Goal: Task Accomplishment & Management: Complete application form

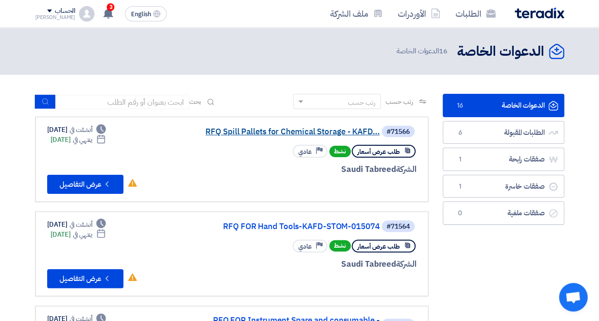
click at [289, 129] on link "RFQ Spill Pallets for Chemical Storage - KAFD..." at bounding box center [284, 132] width 191 height 9
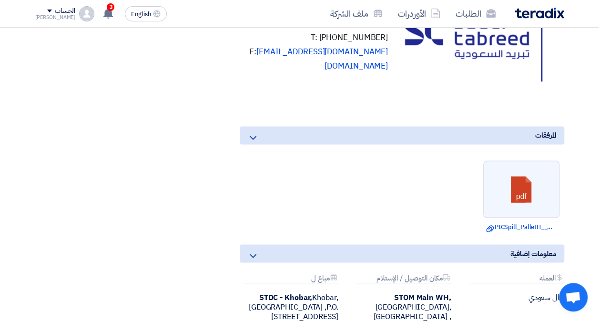
scroll to position [667, 0]
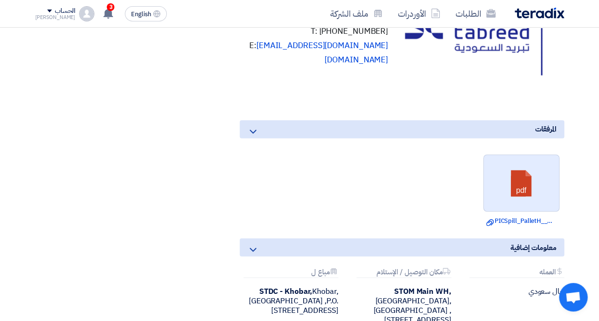
click at [538, 199] on link at bounding box center [521, 183] width 76 height 57
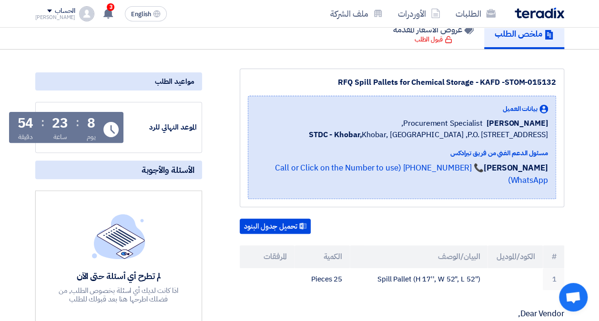
scroll to position [0, 0]
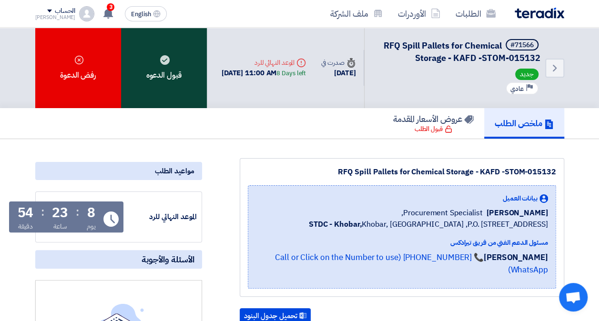
click at [171, 77] on div "قبول الدعوه" at bounding box center [164, 68] width 86 height 80
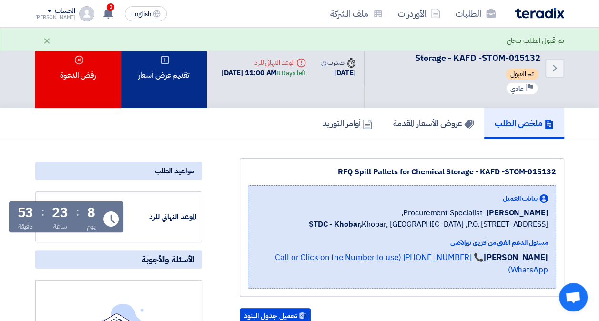
click at [173, 85] on div "تقديم عرض أسعار" at bounding box center [164, 68] width 86 height 80
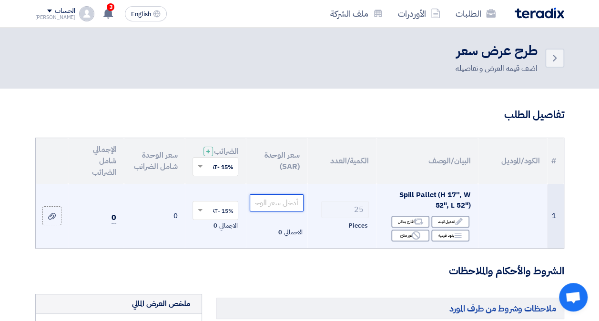
click at [258, 211] on input "number" at bounding box center [276, 202] width 53 height 17
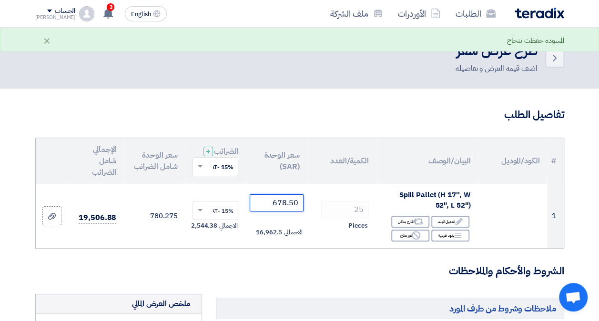
type input "678.50"
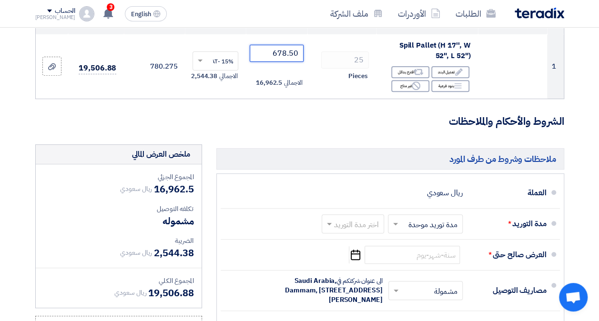
scroll to position [191, 0]
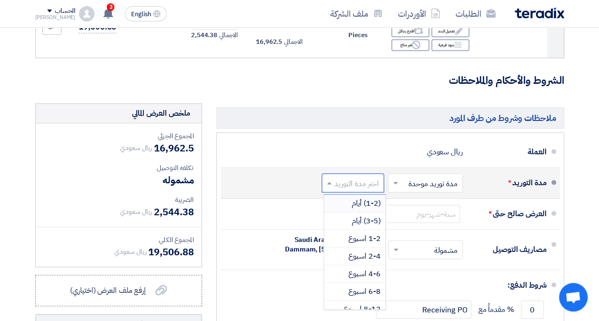
click at [375, 187] on input "text" at bounding box center [351, 184] width 58 height 14
click at [373, 262] on span "2-4 اسبوع" at bounding box center [364, 256] width 32 height 11
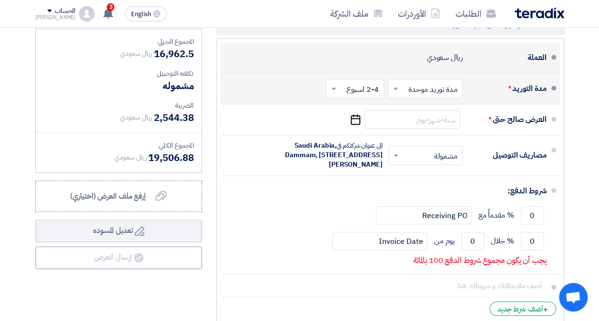
scroll to position [286, 0]
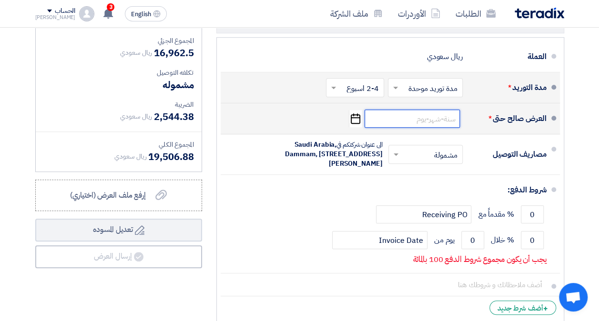
click at [429, 127] on input at bounding box center [411, 119] width 95 height 18
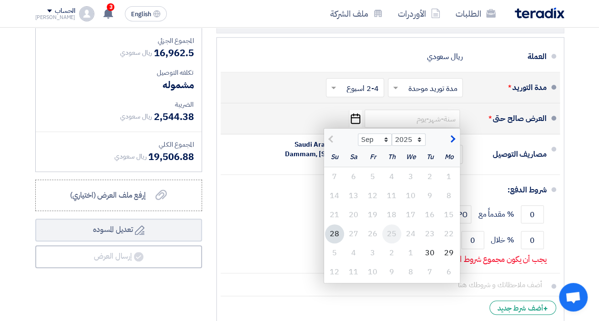
scroll to position [333, 0]
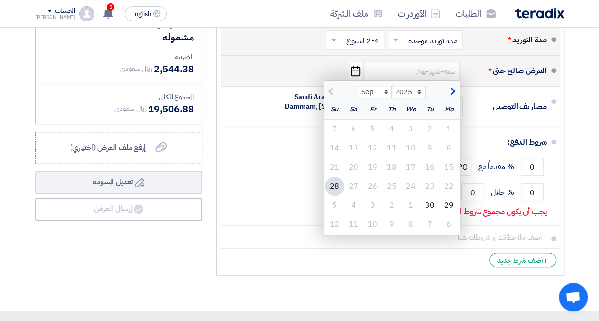
click at [337, 191] on div "28" at bounding box center [334, 186] width 19 height 19
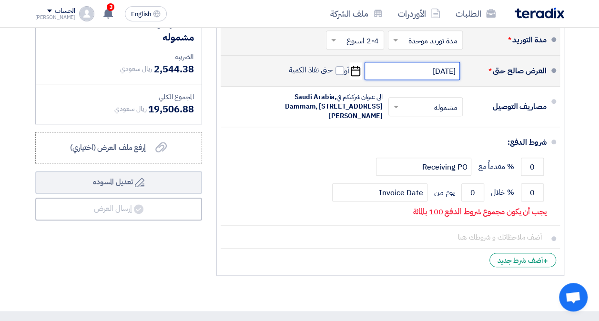
click at [428, 78] on input "[DATE]" at bounding box center [411, 71] width 95 height 18
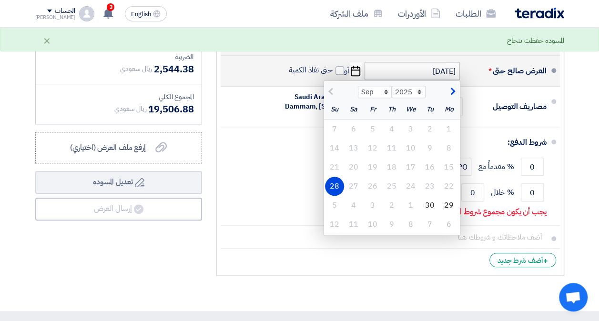
scroll to position [381, 0]
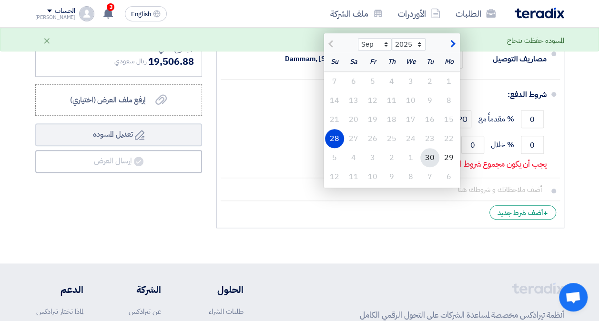
click at [429, 163] on div "30" at bounding box center [429, 157] width 19 height 19
type input "[DATE]"
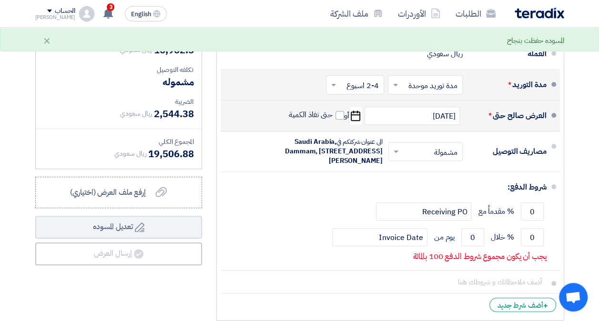
scroll to position [286, 0]
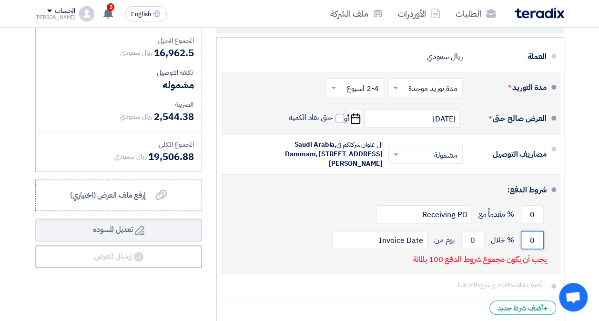
click at [526, 249] on input "0" at bounding box center [532, 240] width 23 height 18
type input "100"
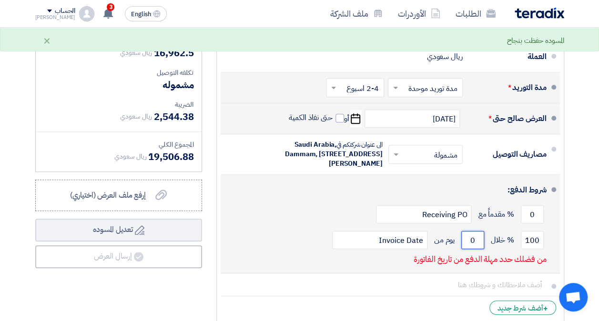
click at [473, 249] on input "0" at bounding box center [472, 240] width 23 height 18
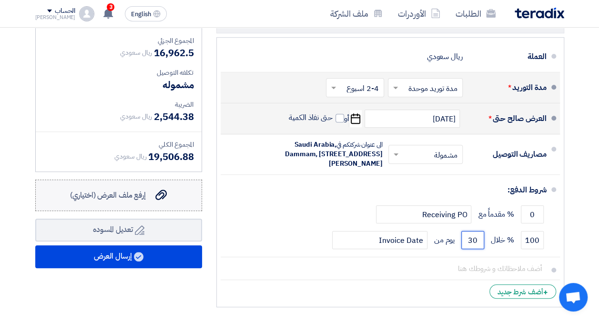
type input "30"
click at [163, 200] on use at bounding box center [160, 195] width 11 height 10
click at [0, 0] on input "إرفع ملف العرض (اختياري) إرفع ملف العرض (اختياري)" at bounding box center [0, 0] width 0 height 0
click at [140, 200] on span "إرفع ملف العرض (اختياري)" at bounding box center [108, 195] width 76 height 11
click at [0, 0] on input "إرفع ملف العرض (اختياري) إرفع ملف العرض (اختياري)" at bounding box center [0, 0] width 0 height 0
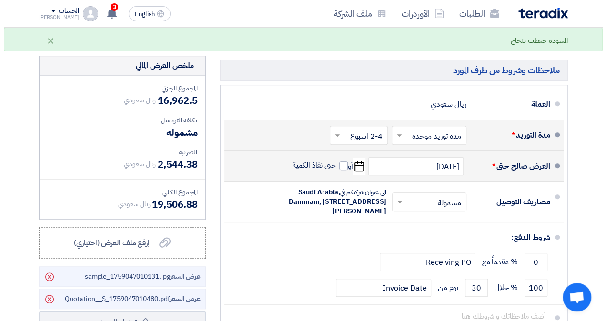
scroll to position [429, 0]
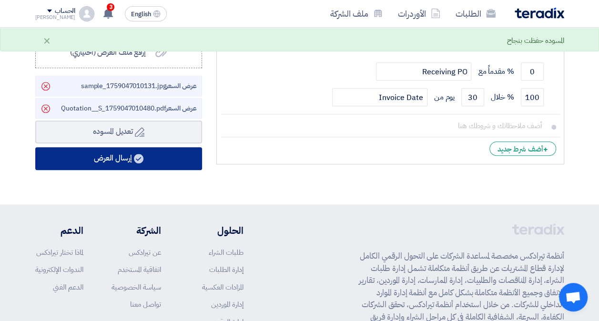
click at [146, 168] on button "إرسال العرض" at bounding box center [118, 158] width 167 height 23
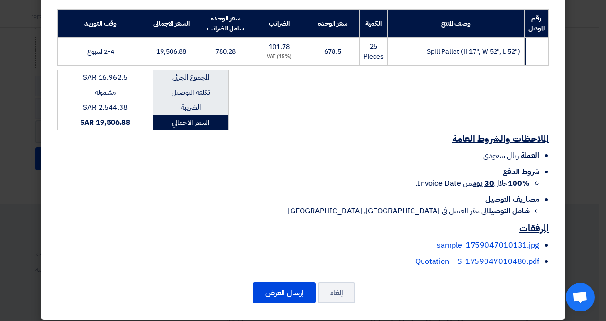
scroll to position [159, 0]
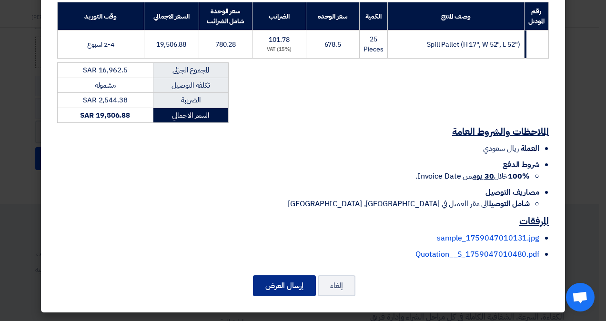
click at [294, 287] on button "إرسال العرض" at bounding box center [284, 285] width 63 height 21
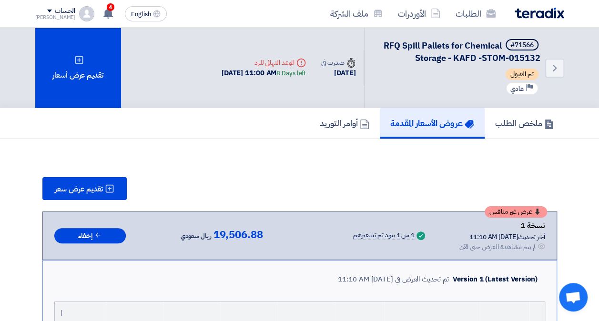
click at [541, 15] on img at bounding box center [539, 13] width 50 height 11
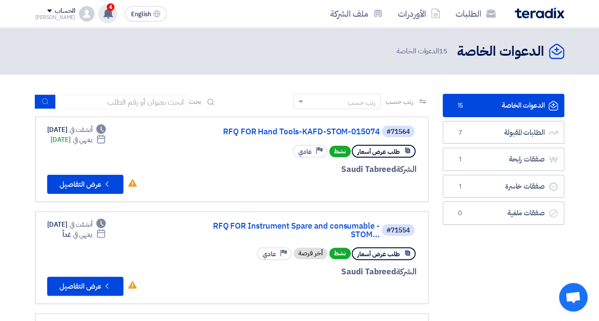
click at [107, 8] on span "4" at bounding box center [111, 7] width 8 height 8
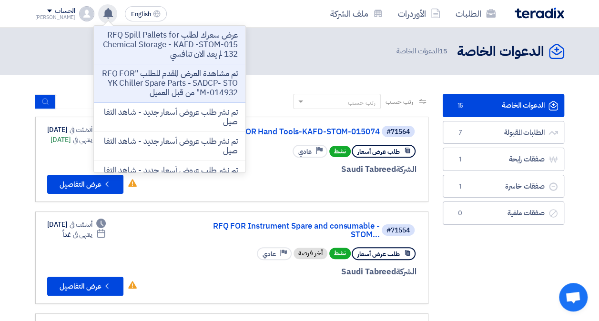
click at [103, 8] on use at bounding box center [108, 13] width 10 height 10
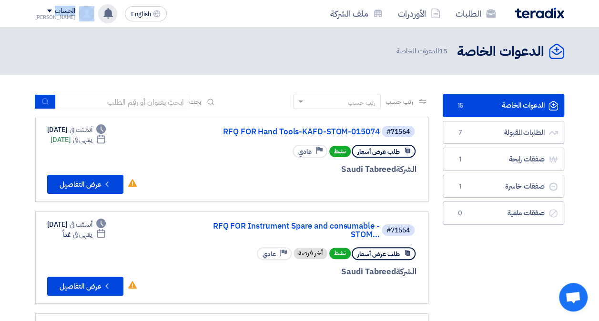
click at [103, 8] on use at bounding box center [108, 13] width 10 height 10
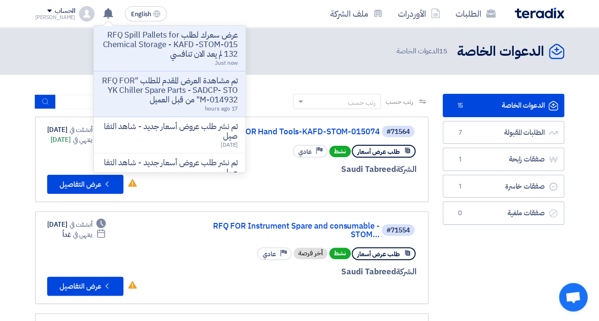
drag, startPoint x: 95, startPoint y: 8, endPoint x: 53, endPoint y: 52, distance: 61.0
click at [53, 52] on div "الدعوات الخاصة الدعوات الخاصة 15 الدعوات الخاصة" at bounding box center [299, 51] width 529 height 19
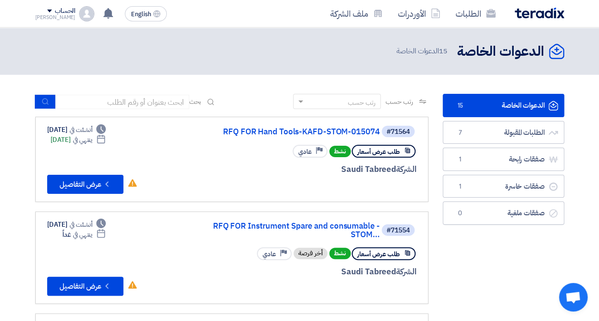
click at [531, 10] on img at bounding box center [539, 13] width 50 height 11
